Goal: Transaction & Acquisition: Purchase product/service

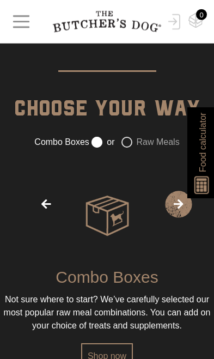
scroll to position [1439, 0]
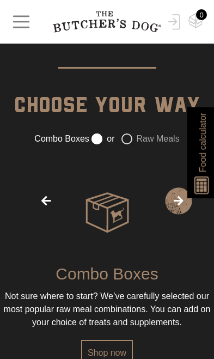
click at [166, 215] on span "›" at bounding box center [178, 201] width 27 height 27
radio input "false"
radio input "true"
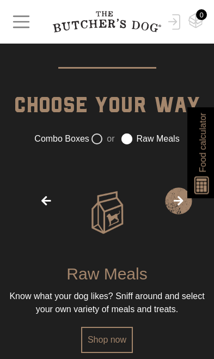
click at [40, 215] on span "‹" at bounding box center [46, 201] width 27 height 27
radio input "true"
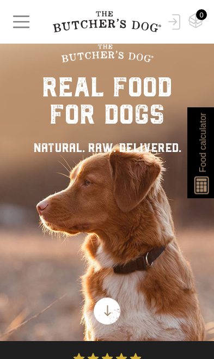
scroll to position [0, 0]
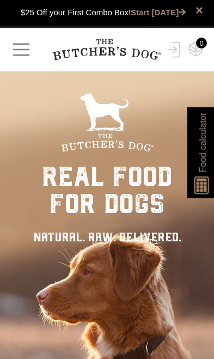
click at [22, 51] on span "button" at bounding box center [21, 49] width 21 height 21
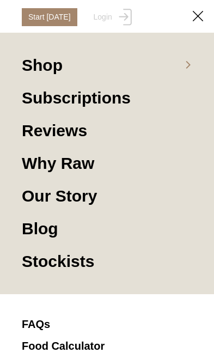
click at [176, 74] on link "Shop" at bounding box center [107, 71] width 171 height 33
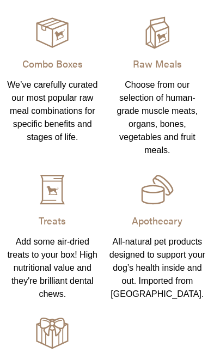
scroll to position [21, 0]
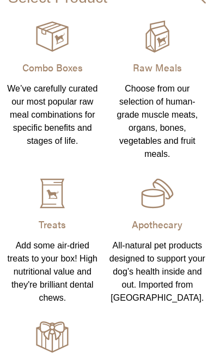
click at [172, 112] on div "Choose from our selection of human-grade muscle meats, organs, bones, vegetable…" at bounding box center [158, 121] width 97 height 79
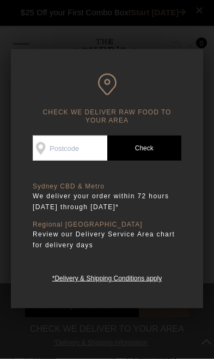
scroll to position [1, 0]
click at [95, 142] on input "Check Availability At" at bounding box center [70, 148] width 75 height 25
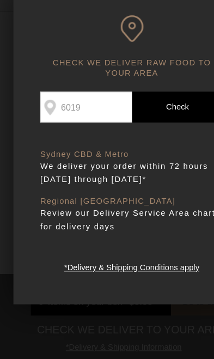
type input "6019"
click at [156, 136] on link "Check Postcode" at bounding box center [144, 148] width 75 height 25
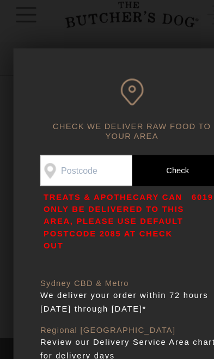
scroll to position [0, 0]
